Goal: Task Accomplishment & Management: Complete application form

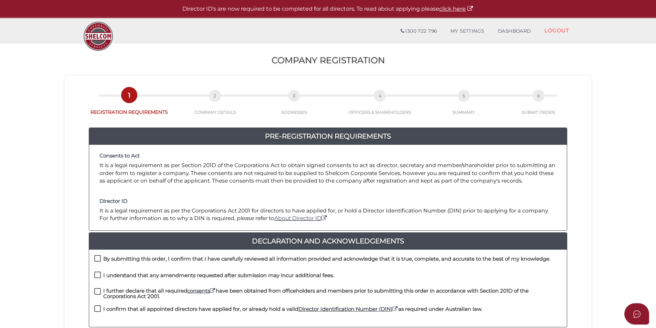
scroll to position [144, 0]
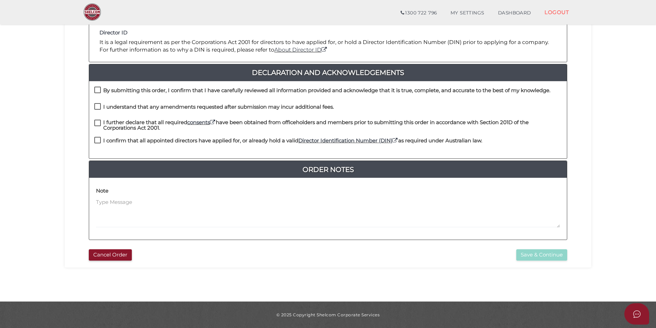
click at [99, 94] on label "By submitting this order, I confirm that I have carefully reviewed all informat…" at bounding box center [322, 92] width 456 height 9
checkbox input "true"
click at [96, 112] on label "I understand that any amendments requested after submission may incur additiona…" at bounding box center [214, 108] width 240 height 9
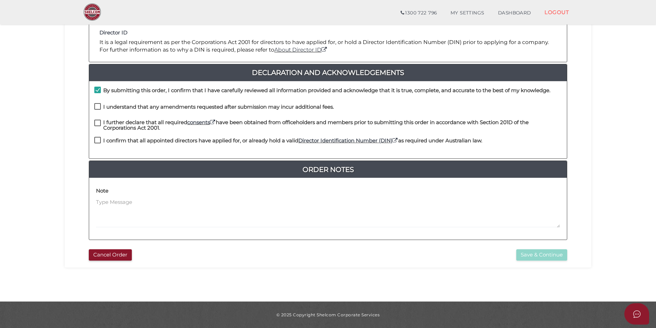
checkbox input "true"
click at [96, 125] on label "I further declare that all required consents have been obtained from officehold…" at bounding box center [327, 124] width 467 height 9
checkbox input "true"
click at [95, 141] on label "I confirm that all appointed directors have applied for, or already hold a vali…" at bounding box center [288, 142] width 388 height 9
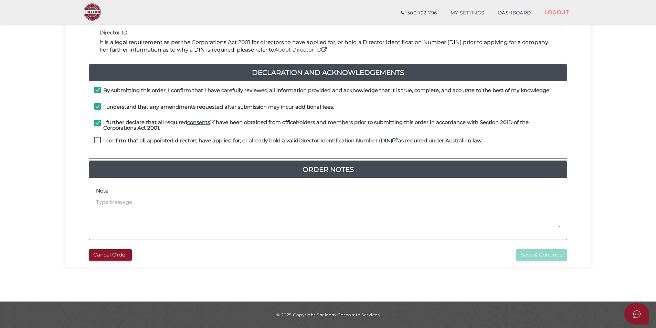
checkbox input "true"
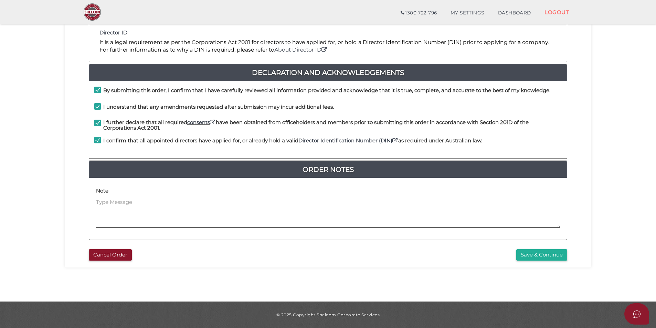
click at [161, 225] on textarea at bounding box center [328, 214] width 464 height 30
click at [550, 249] on div "Cancel Order Save & Continue" at bounding box center [328, 253] width 516 height 15
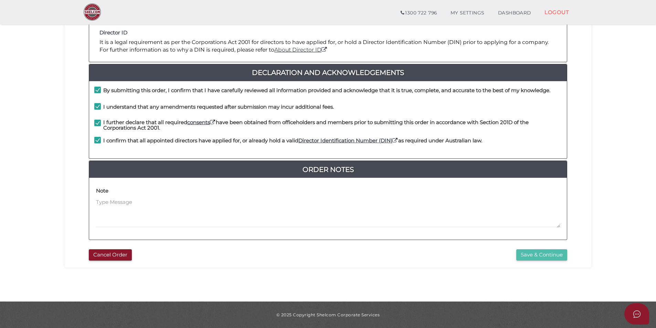
click at [550, 251] on button "Save & Continue" at bounding box center [541, 254] width 51 height 11
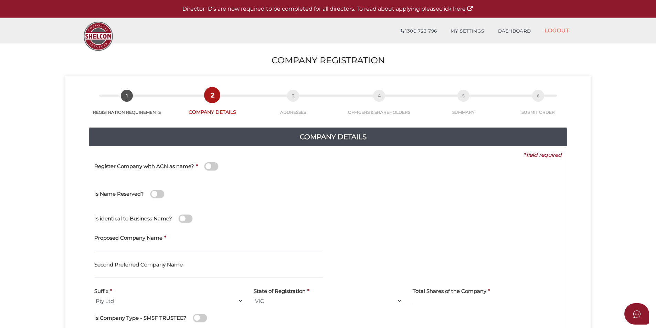
click at [180, 221] on span at bounding box center [186, 219] width 14 height 8
click at [0, 0] on input "checkbox" at bounding box center [0, 0] width 0 height 0
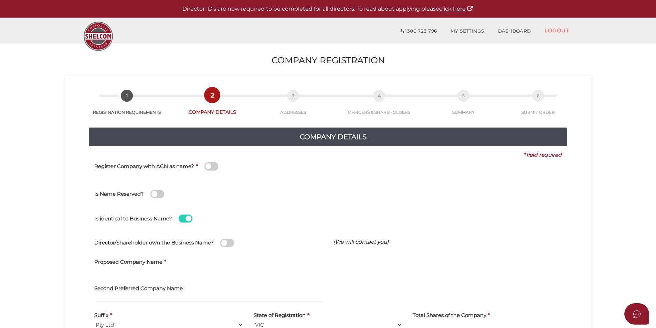
click at [181, 220] on span at bounding box center [186, 219] width 14 height 8
click at [0, 0] on input "checkbox" at bounding box center [0, 0] width 0 height 0
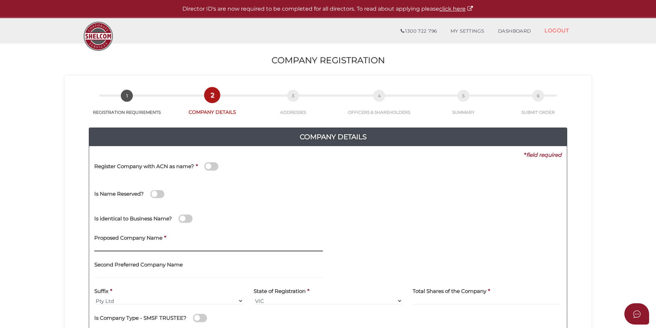
click at [162, 245] on input "text" at bounding box center [208, 248] width 229 height 8
type input "ABCD"
click at [495, 296] on div "Total Shares of the Company *" at bounding box center [487, 295] width 149 height 22
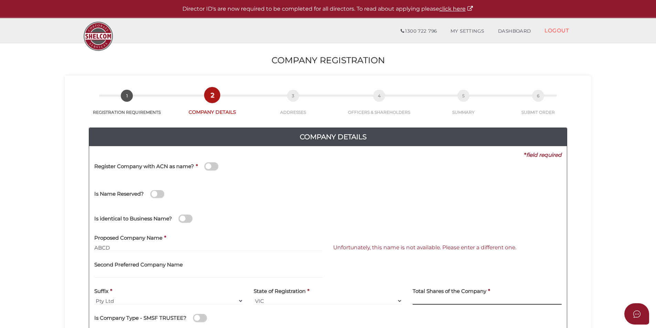
click at [493, 299] on input at bounding box center [487, 301] width 149 height 8
type input "12"
click at [537, 216] on div "Is identical to Business Name?" at bounding box center [328, 217] width 478 height 24
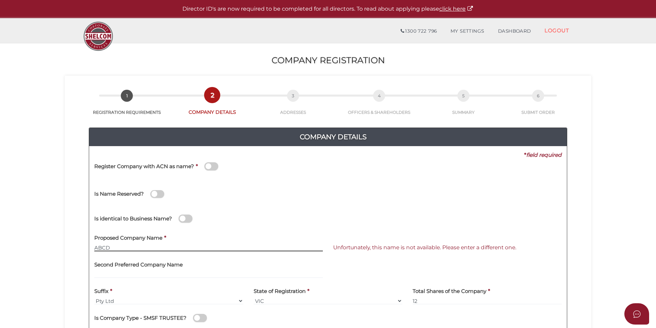
click at [125, 248] on input "ABCD" at bounding box center [208, 248] width 229 height 8
type input "ABCDEF"
click at [503, 213] on div "Is identical to Business Name?" at bounding box center [328, 217] width 478 height 24
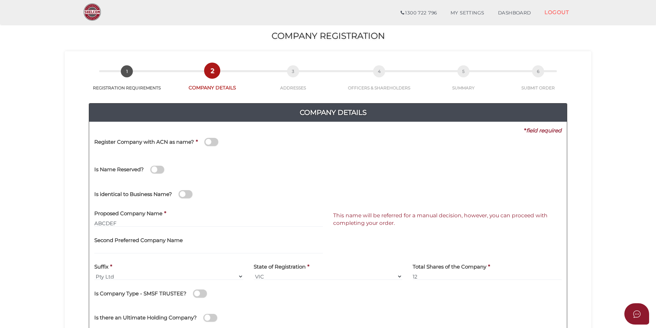
scroll to position [144, 0]
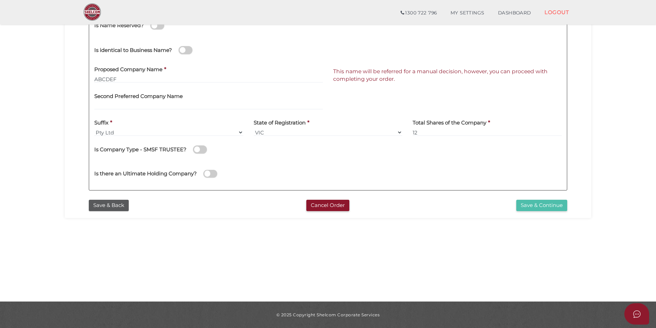
click at [530, 208] on button "Save & Continue" at bounding box center [541, 205] width 51 height 11
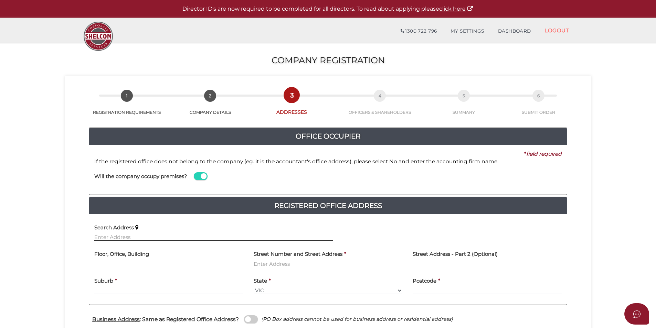
click at [156, 238] on input "text" at bounding box center [213, 238] width 239 height 8
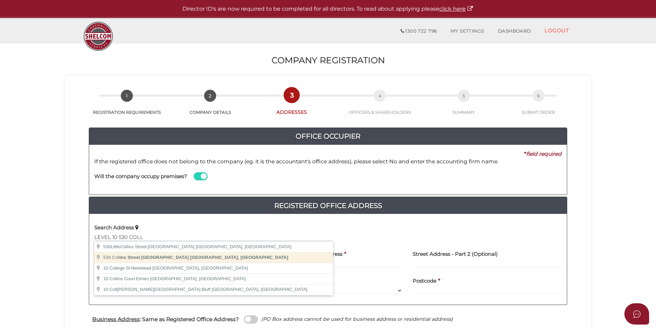
type input "530 Collins Street, Melbourne VIC, Australia"
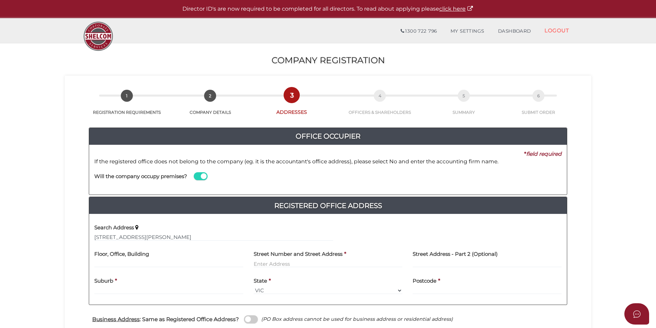
type input "530 Collins Street"
type input "Melbourne"
select select "VIC"
type input "3000"
click at [165, 263] on input "text" at bounding box center [168, 264] width 149 height 8
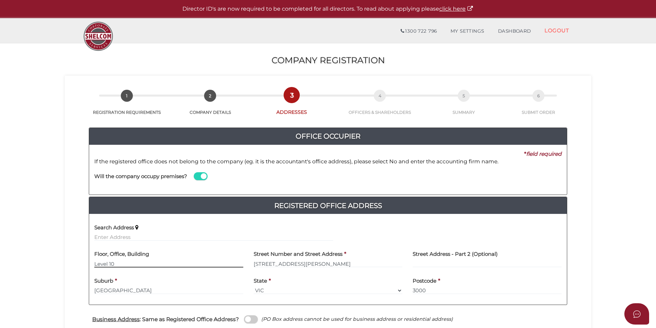
scroll to position [173, 0]
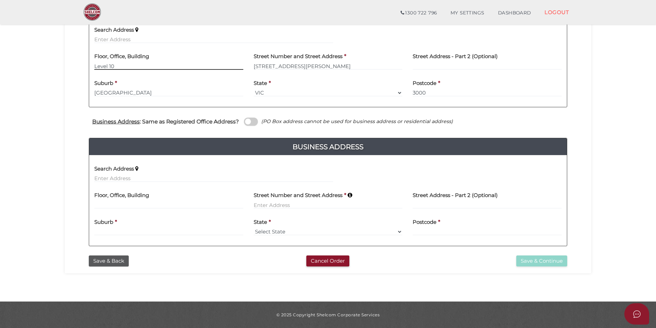
type input "Level 10"
click at [128, 178] on input "text" at bounding box center [213, 179] width 239 height 8
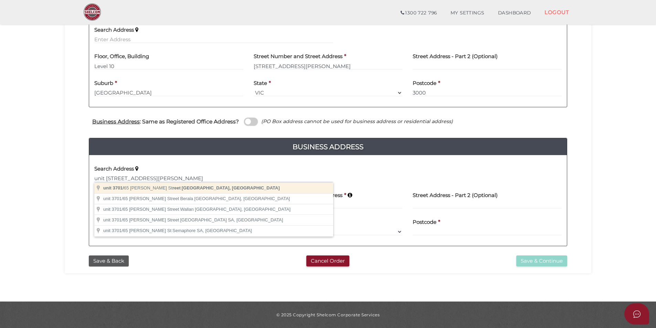
type input "unit 3701/65 Dudley Street, West Melbourne VIC, Australia"
type input "unit 3701"
type input "[STREET_ADDRESS][PERSON_NAME]"
type input "[GEOGRAPHIC_DATA]"
select select "VIC"
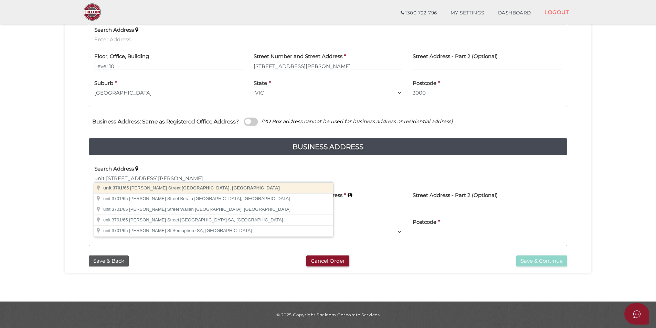
type input "3003"
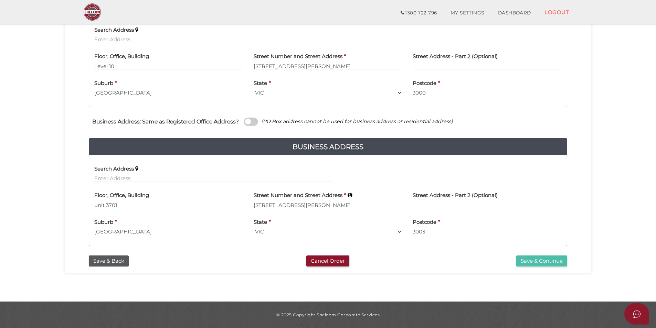
click at [534, 261] on button "Save & Continue" at bounding box center [541, 261] width 51 height 11
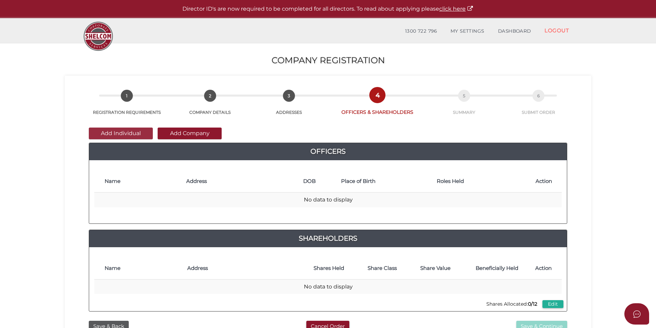
click at [121, 136] on button "Add Individual" at bounding box center [121, 134] width 64 height 12
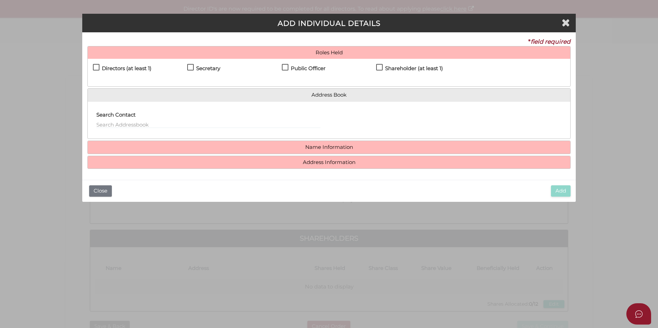
click at [135, 70] on h4 "Directors (at least 1)" at bounding box center [127, 69] width 50 height 6
checkbox input "true"
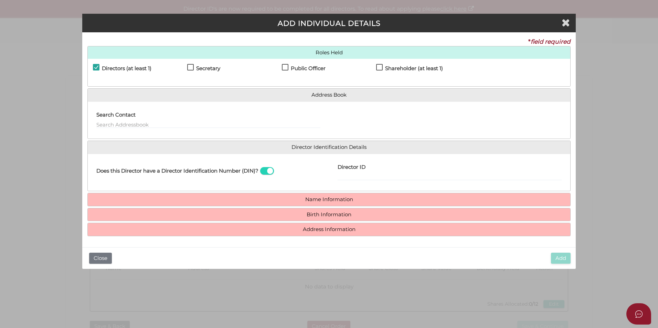
click at [202, 67] on h4 "Secretary" at bounding box center [208, 69] width 24 height 6
checkbox input "true"
click at [312, 68] on h4 "Public Officer" at bounding box center [308, 69] width 35 height 6
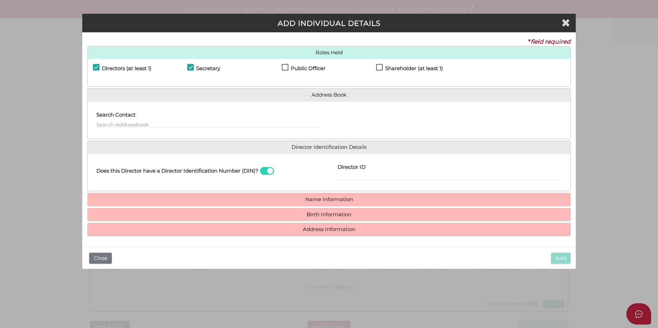
checkbox input "true"
click at [436, 74] on label "Shareholder (at least 1)" at bounding box center [409, 70] width 67 height 9
checkbox input "true"
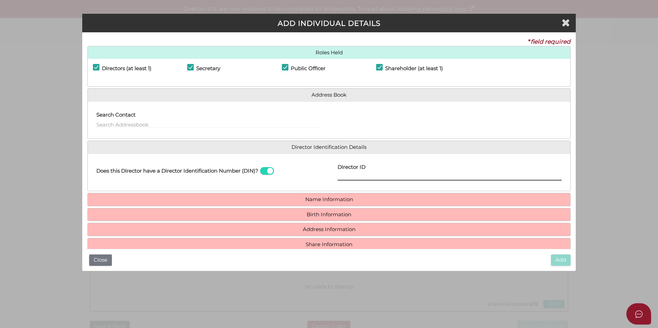
click at [359, 174] on input "Director ID" at bounding box center [450, 177] width 224 height 8
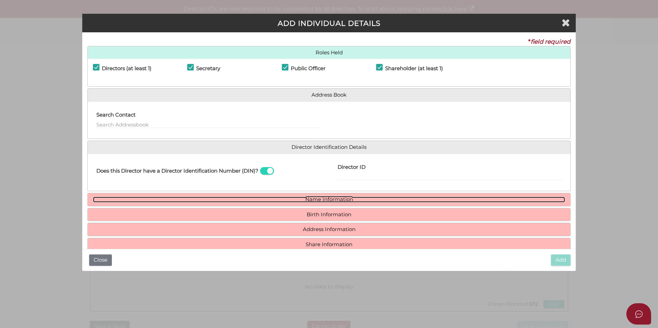
click at [328, 201] on link "Name Information" at bounding box center [329, 200] width 472 height 6
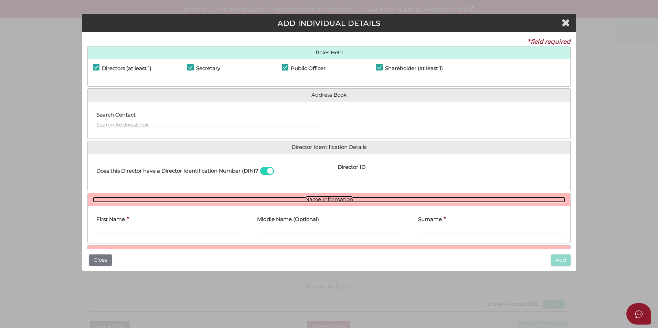
click at [327, 201] on link "Name Information" at bounding box center [329, 200] width 472 height 6
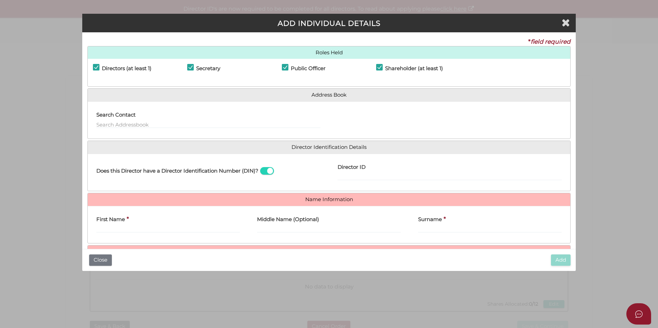
click at [195, 233] on div "First Name *" at bounding box center [168, 225] width 161 height 27
click at [189, 227] on input "First Name" at bounding box center [168, 229] width 144 height 8
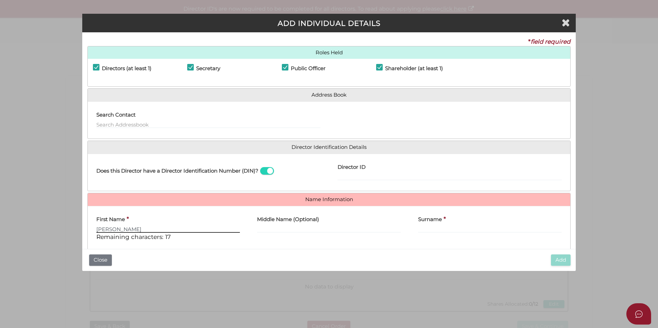
type input "Jeff"
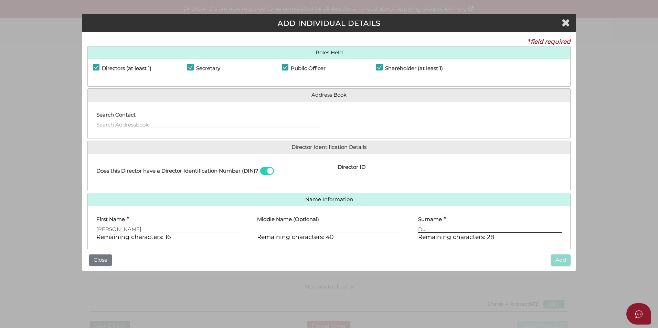
type input "D"
type input "Eberwein"
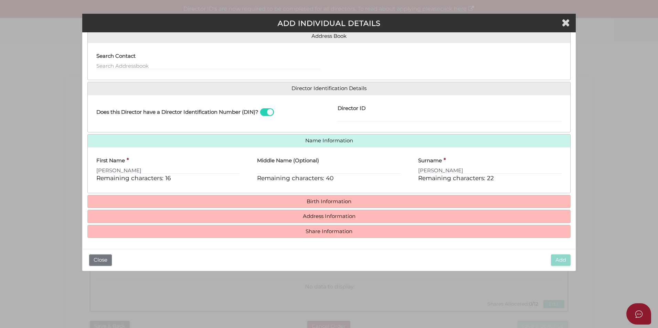
drag, startPoint x: 358, startPoint y: 198, endPoint x: 354, endPoint y: 200, distance: 4.3
click at [358, 198] on h4 "Birth Information" at bounding box center [329, 201] width 482 height 13
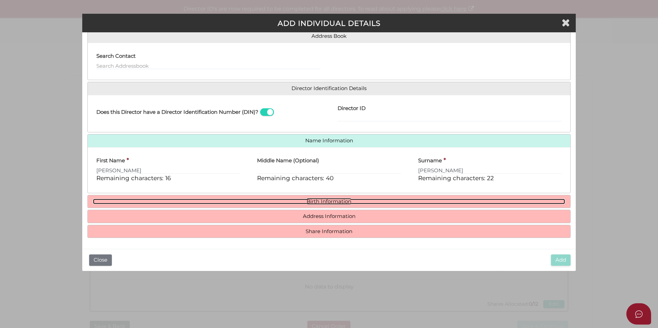
click at [353, 201] on link "Birth Information" at bounding box center [329, 202] width 472 height 6
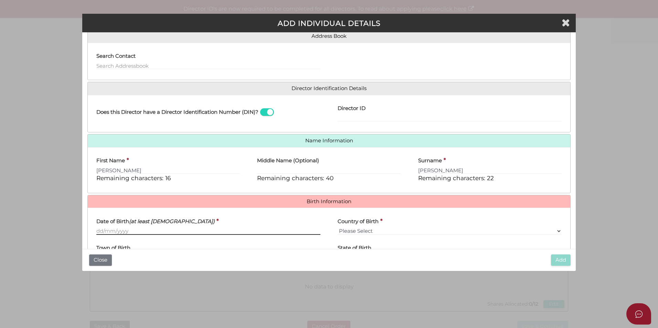
click at [143, 232] on input "Date of Birth (at least 18 years old)" at bounding box center [208, 231] width 224 height 8
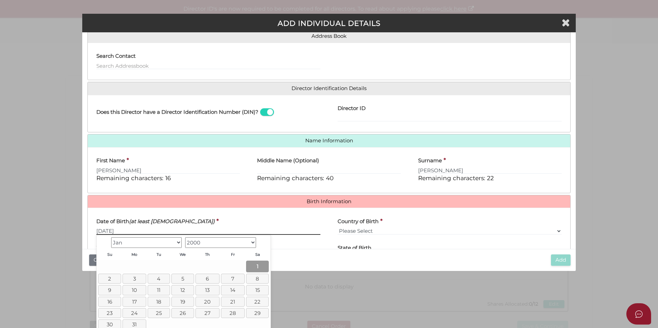
type input "01/01/2000"
click at [267, 265] on link "1" at bounding box center [257, 266] width 23 height 11
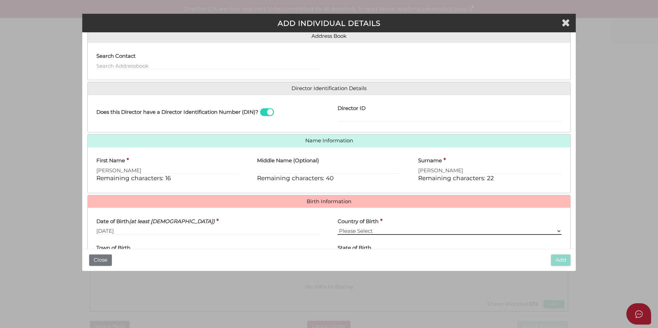
click at [381, 232] on select "Please Select v Australia Afghanistan Albania Algeria American Samoa Andorra An…" at bounding box center [450, 231] width 224 height 8
select select "[GEOGRAPHIC_DATA]"
click at [338, 227] on select "Please Select v Australia Afghanistan Albania Algeria American Samoa Andorra An…" at bounding box center [450, 231] width 224 height 8
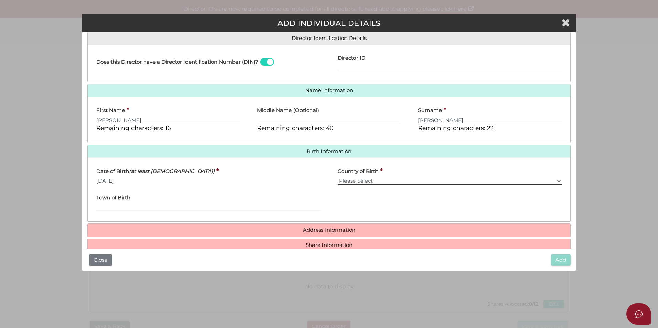
scroll to position [123, 0]
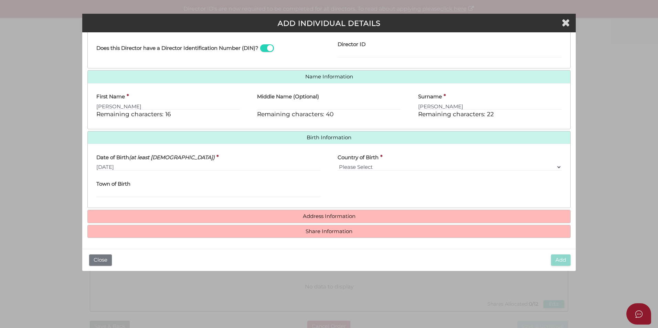
click at [137, 185] on div "Town of Birth" at bounding box center [208, 187] width 224 height 22
click at [135, 192] on input "Town of Birth" at bounding box center [208, 194] width 224 height 8
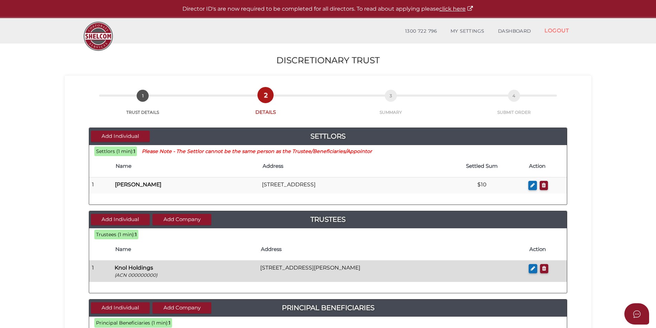
click at [250, 265] on p "Knol Holdings" at bounding box center [185, 268] width 140 height 8
click at [535, 268] on icon "button" at bounding box center [533, 268] width 4 height 5
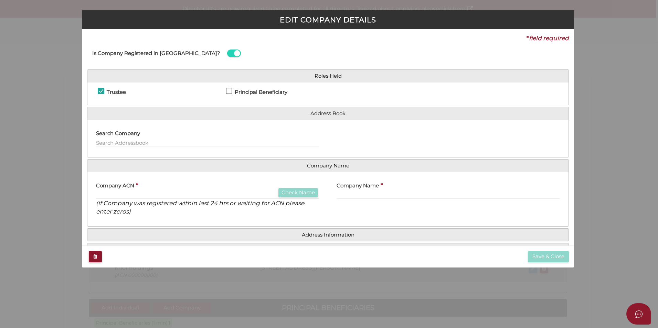
checkbox input "true"
type input "000000000"
type input "Knol Holdings"
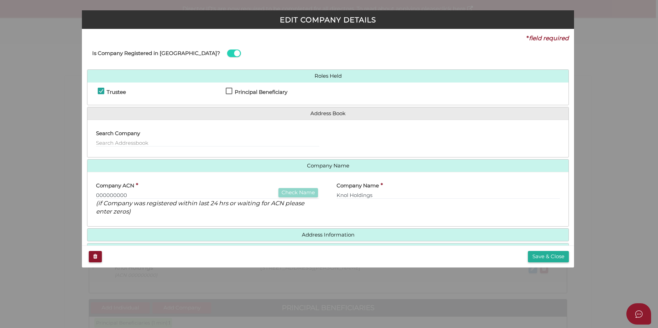
scroll to position [22, 0]
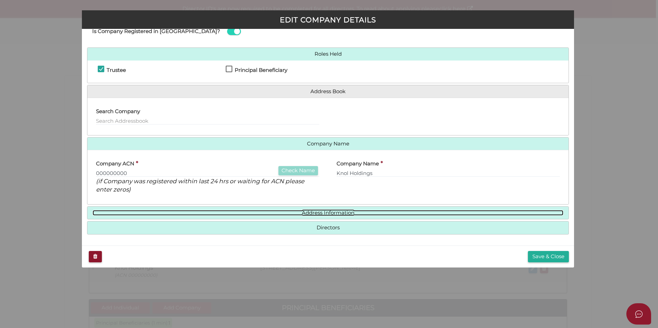
click at [298, 212] on link "Address Information" at bounding box center [328, 213] width 471 height 6
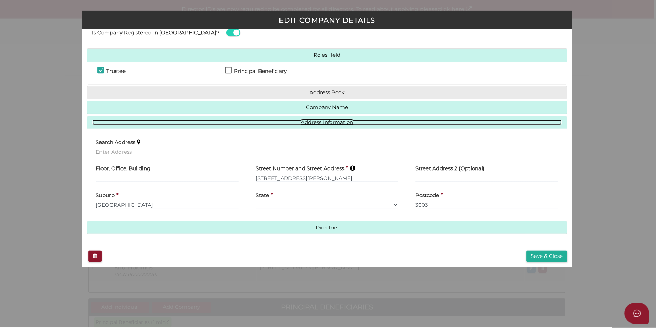
scroll to position [21, 0]
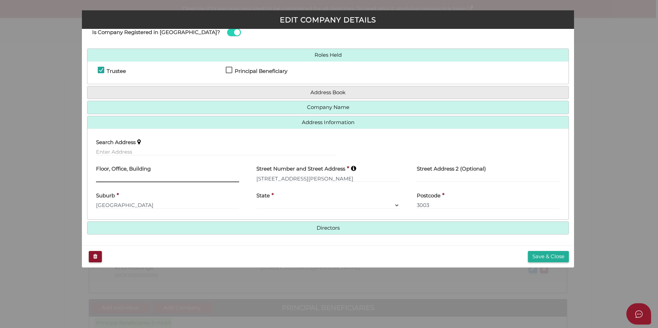
click at [143, 181] on input "text" at bounding box center [167, 179] width 143 height 8
click at [114, 175] on input "text" at bounding box center [167, 179] width 143 height 8
type input "Unit 3701"
click at [539, 252] on button "Save & Close" at bounding box center [548, 256] width 41 height 11
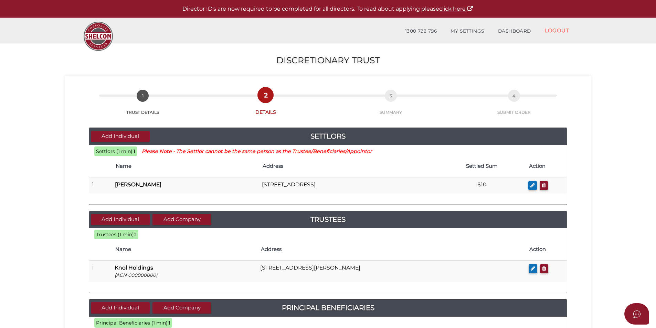
scroll to position [266, 0]
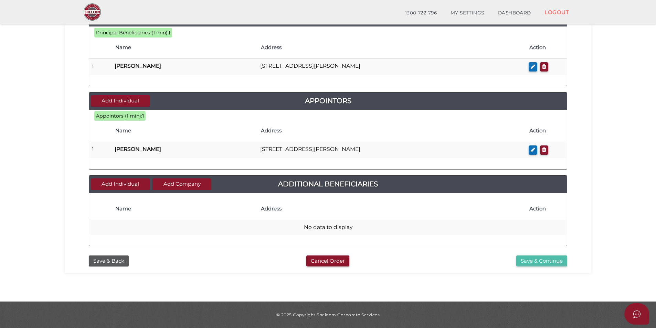
click at [537, 262] on button "Save & Continue" at bounding box center [541, 261] width 51 height 11
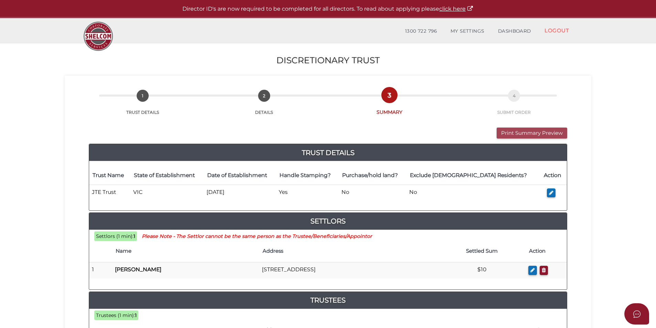
click at [526, 137] on button "Print Summary Preview" at bounding box center [532, 133] width 71 height 11
